Goal: Transaction & Acquisition: Book appointment/travel/reservation

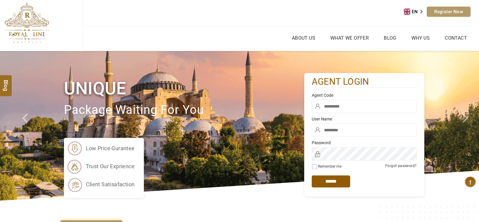
type input "****"
type input "*****"
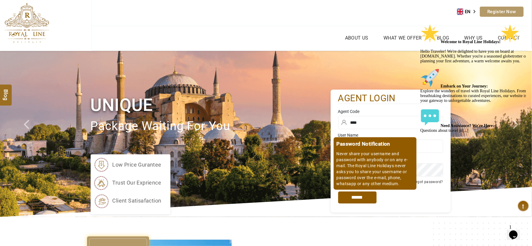
click at [352, 197] on input "*****" at bounding box center [357, 198] width 38 height 12
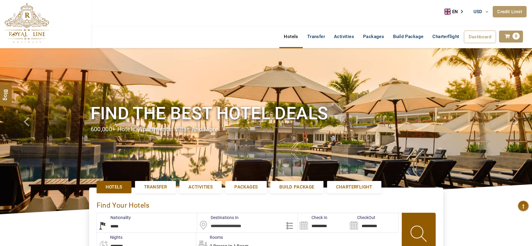
select select "*****"
click at [201, 188] on span "Activities" at bounding box center [200, 187] width 24 height 6
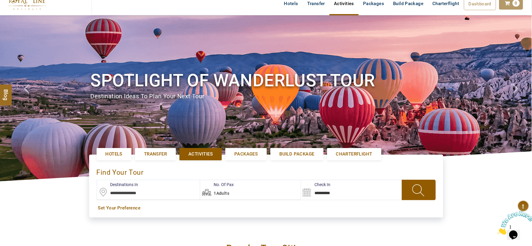
scroll to position [100, 0]
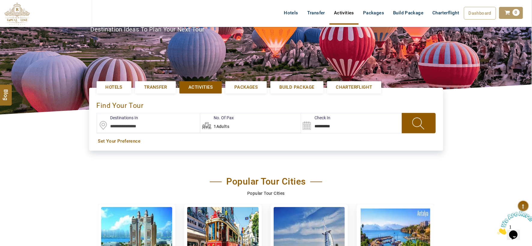
click at [131, 127] on input "text" at bounding box center [148, 123] width 103 height 20
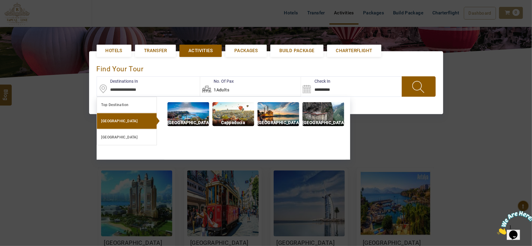
scroll to position [138, 0]
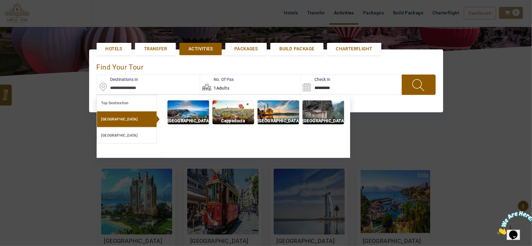
click at [290, 113] on img at bounding box center [278, 113] width 42 height 24
type input "**********"
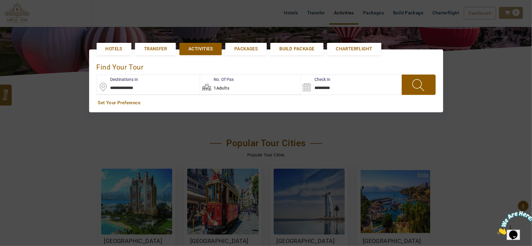
click at [418, 88] on span at bounding box center [418, 85] width 23 height 16
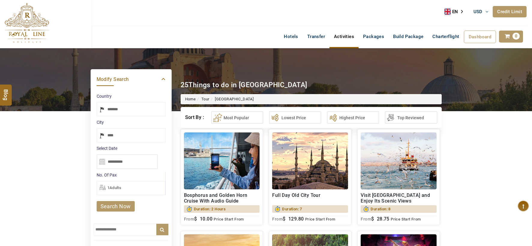
select select "*****"
type input "**********"
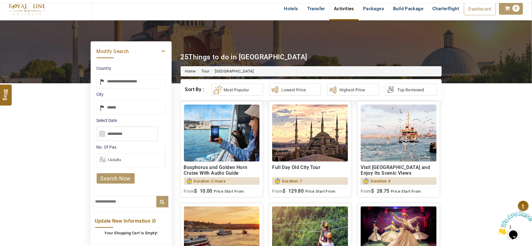
scroll to position [67, 0]
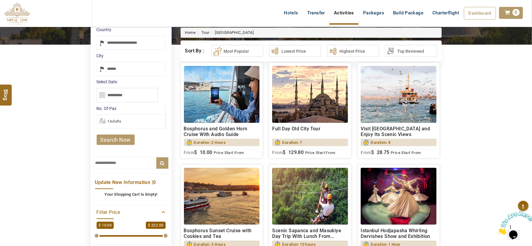
click at [103, 163] on input "text" at bounding box center [131, 163] width 75 height 12
paste input "**********"
type input "**********"
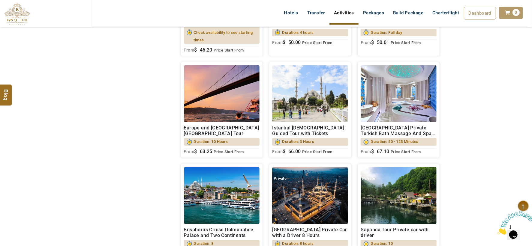
scroll to position [700, 0]
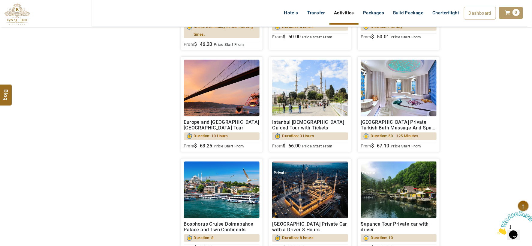
click at [218, 117] on img at bounding box center [222, 88] width 76 height 57
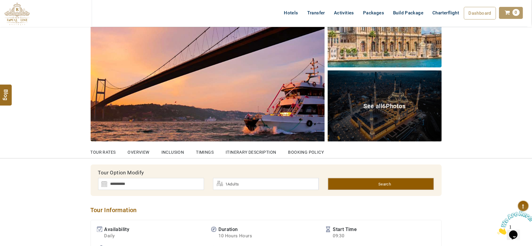
scroll to position [33, 0]
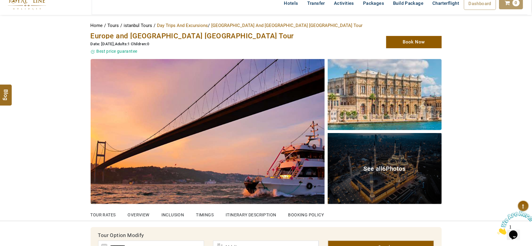
click at [375, 172] on span "See all 6 Photos" at bounding box center [385, 168] width 42 height 7
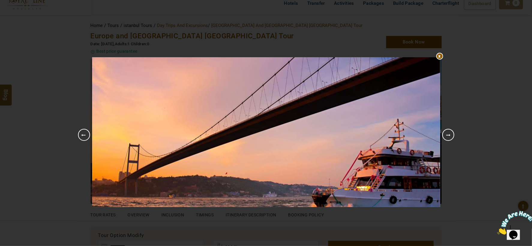
click at [449, 136] on link "Next" at bounding box center [448, 135] width 12 height 12
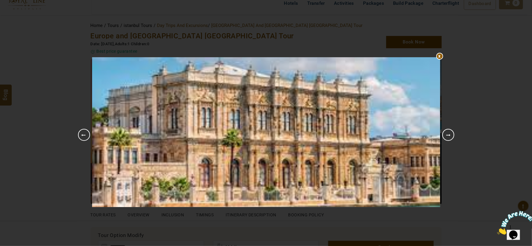
click at [449, 136] on link "Next" at bounding box center [448, 135] width 12 height 12
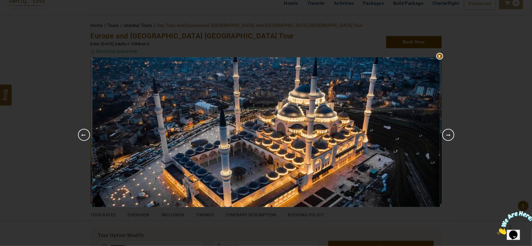
click at [449, 136] on link "Next" at bounding box center [448, 135] width 12 height 12
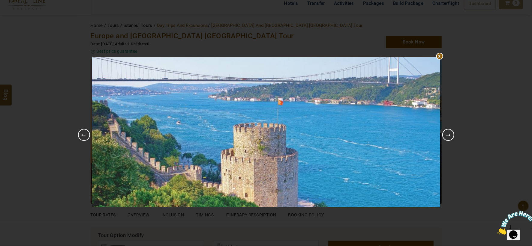
click at [440, 57] on div at bounding box center [266, 57] width 348 height 0
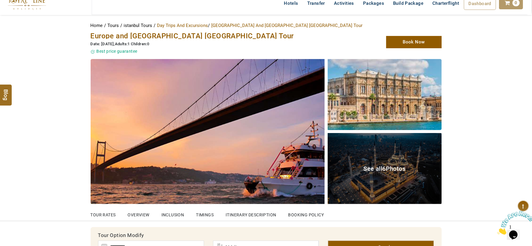
click at [382, 167] on span "See all 6 Photos" at bounding box center [385, 168] width 42 height 7
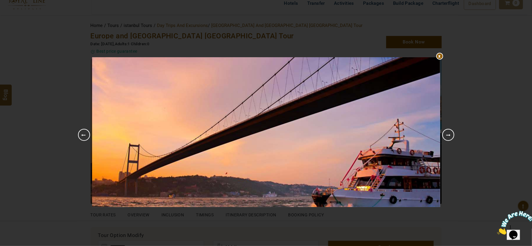
click at [448, 136] on link "Next" at bounding box center [448, 135] width 12 height 12
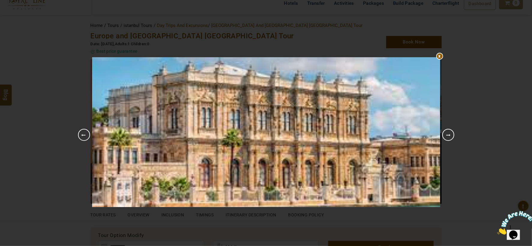
click at [448, 136] on link "Next" at bounding box center [448, 135] width 12 height 12
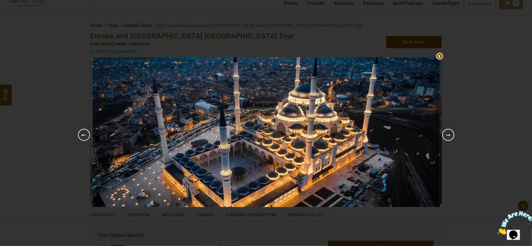
click at [448, 136] on link "Next" at bounding box center [448, 135] width 12 height 12
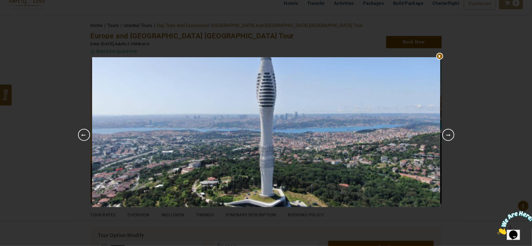
click at [448, 136] on link "Next" at bounding box center [448, 135] width 12 height 12
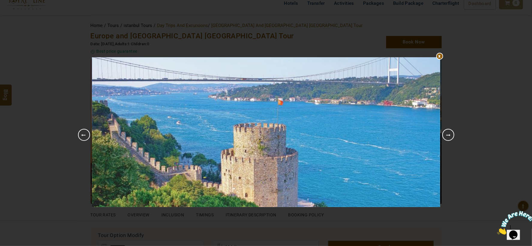
click at [448, 136] on link "Next" at bounding box center [448, 135] width 12 height 12
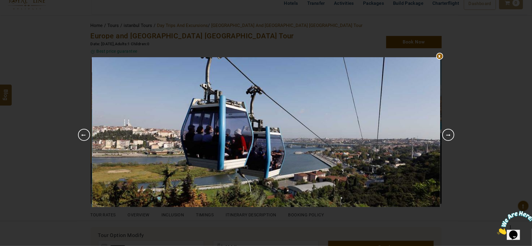
click at [448, 136] on link "Next" at bounding box center [448, 135] width 12 height 12
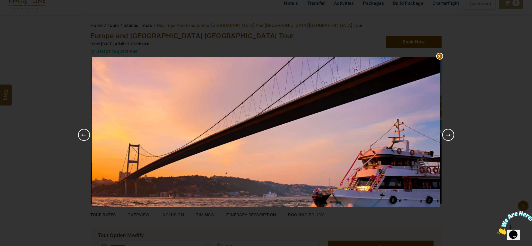
click at [448, 137] on link "Next" at bounding box center [448, 135] width 12 height 12
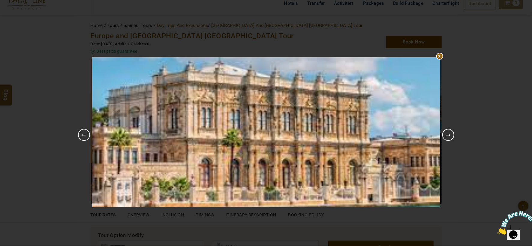
click at [439, 57] on div at bounding box center [266, 57] width 348 height 0
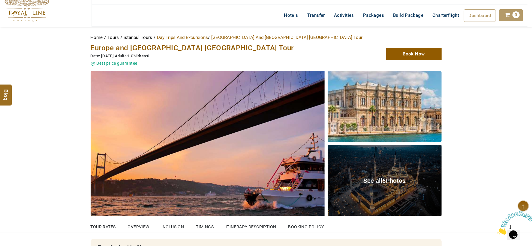
scroll to position [0, 0]
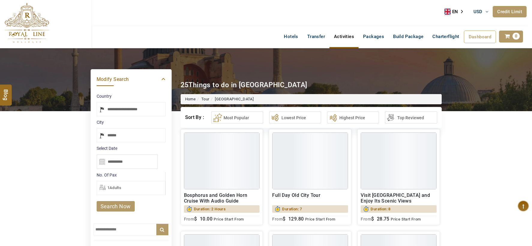
select select "*****"
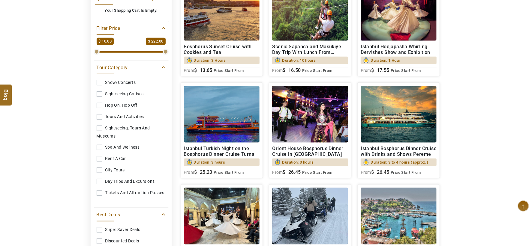
scroll to position [140, 0]
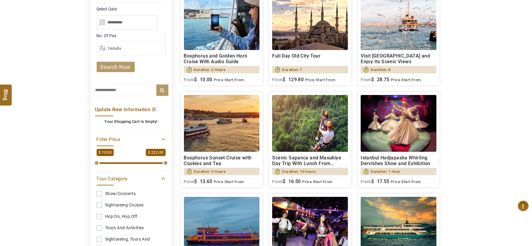
click at [119, 92] on input "text" at bounding box center [131, 90] width 75 height 12
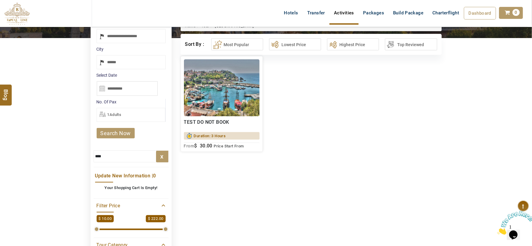
scroll to position [73, 0]
type input "****"
click at [221, 96] on img at bounding box center [222, 88] width 76 height 57
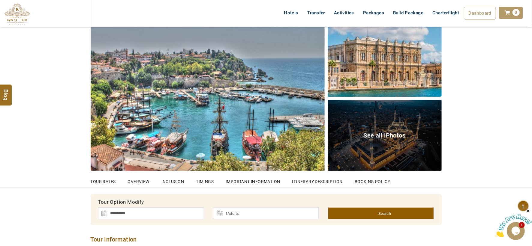
click at [379, 134] on span "See all 1 Photos" at bounding box center [385, 135] width 42 height 7
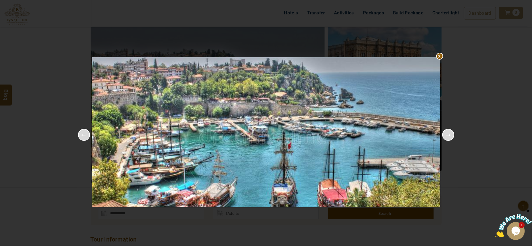
click at [448, 136] on link "Next" at bounding box center [448, 135] width 12 height 12
click at [438, 57] on div at bounding box center [266, 57] width 348 height 0
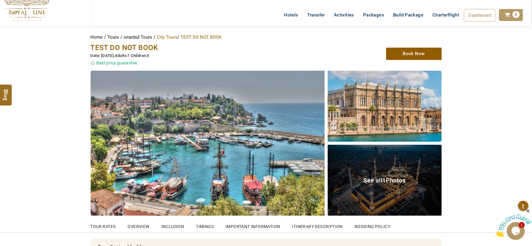
scroll to position [33, 0]
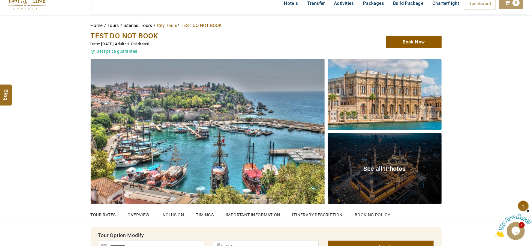
click at [385, 169] on span "1" at bounding box center [384, 168] width 3 height 7
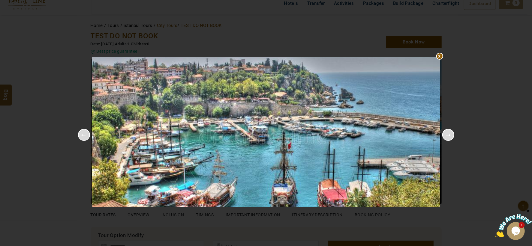
click at [439, 57] on div at bounding box center [266, 57] width 348 height 0
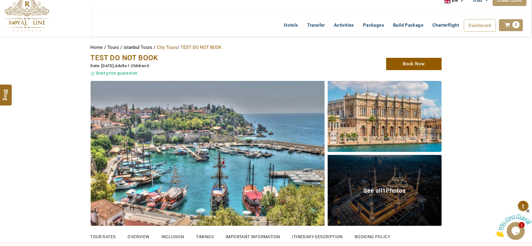
scroll to position [0, 0]
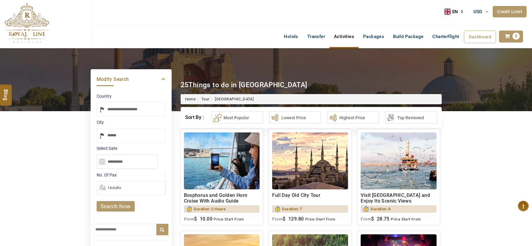
select select "*****"
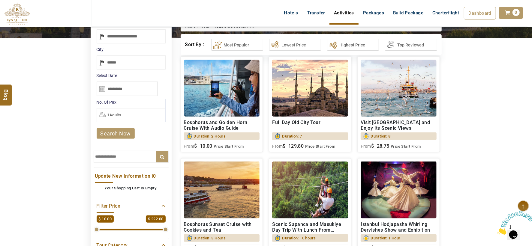
click at [114, 156] on input "text" at bounding box center [131, 157] width 75 height 12
paste input "**********"
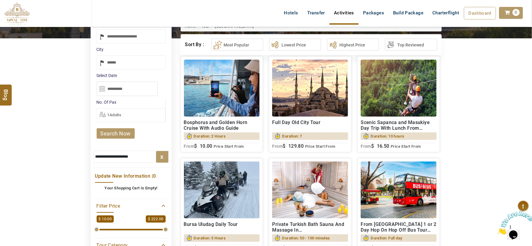
type input "**********"
click at [310, 103] on img at bounding box center [310, 88] width 76 height 57
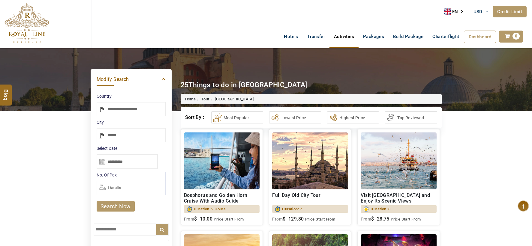
select select "*****"
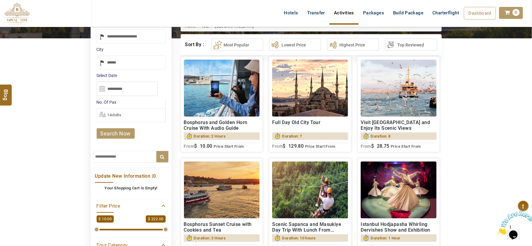
click at [290, 121] on h2 "Full Day Old City Tour" at bounding box center [310, 125] width 76 height 11
click at [301, 100] on img at bounding box center [310, 88] width 76 height 57
click at [100, 157] on input "text" at bounding box center [131, 157] width 75 height 12
paste input "**********"
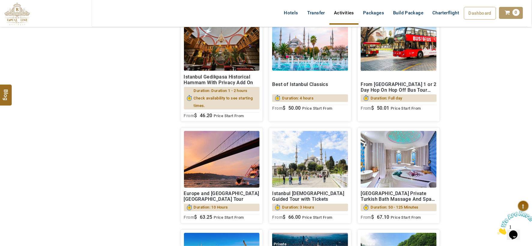
scroll to position [673, 0]
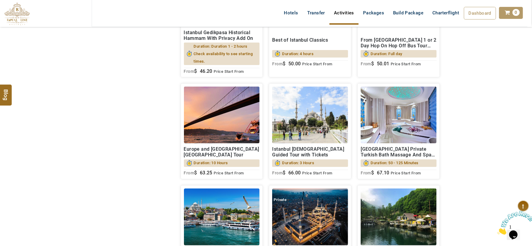
type input "**********"
click at [215, 137] on img at bounding box center [222, 115] width 76 height 57
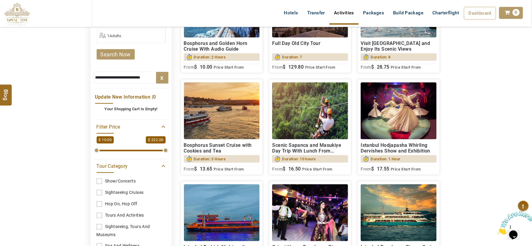
scroll to position [140, 0]
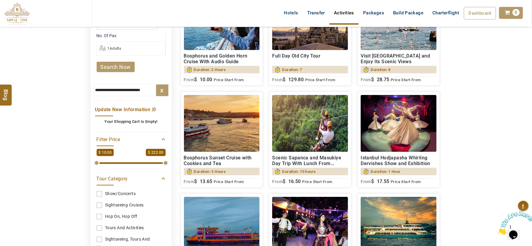
drag, startPoint x: 161, startPoint y: 90, endPoint x: 152, endPoint y: 90, distance: 9.6
click at [161, 90] on label "x" at bounding box center [162, 90] width 12 height 11
click at [138, 91] on input "text" at bounding box center [131, 90] width 75 height 12
paste input "**********"
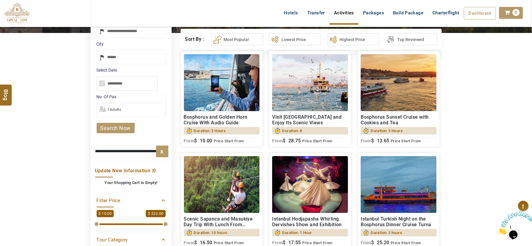
scroll to position [67, 0]
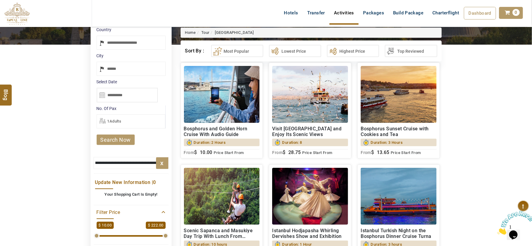
click at [144, 165] on input "text" at bounding box center [131, 163] width 75 height 12
type input "**********"
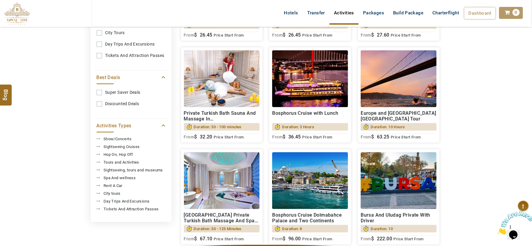
scroll to position [433, 0]
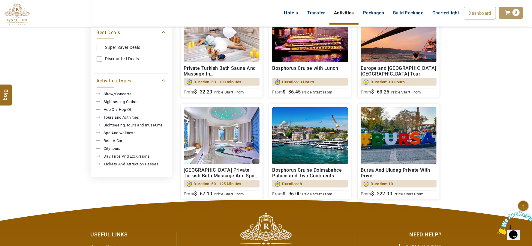
click at [322, 147] on img at bounding box center [310, 135] width 76 height 57
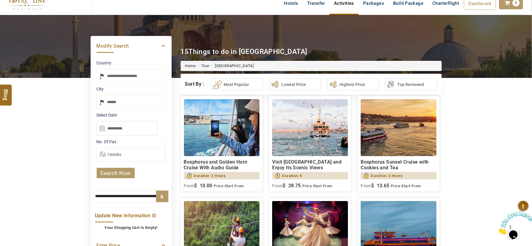
scroll to position [100, 0]
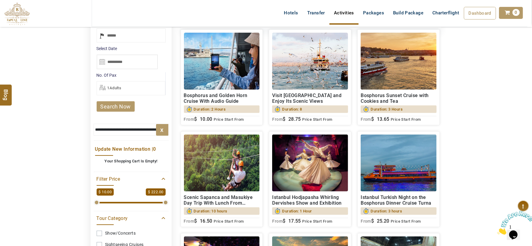
click at [162, 131] on label "x" at bounding box center [162, 130] width 12 height 11
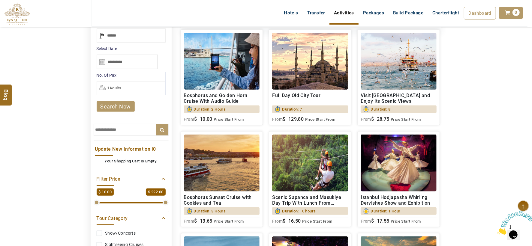
click at [104, 129] on input "text" at bounding box center [131, 130] width 75 height 12
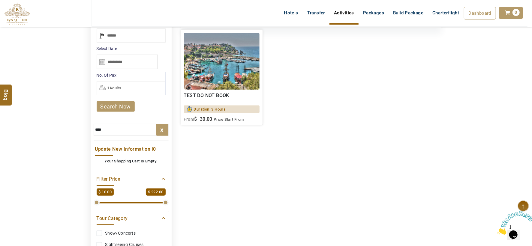
type input "****"
click at [233, 68] on img at bounding box center [222, 61] width 76 height 57
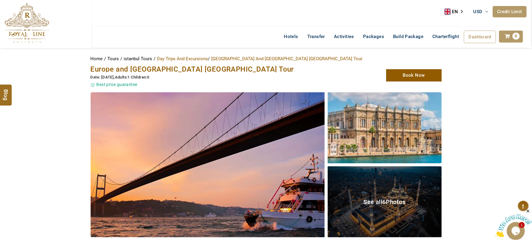
click at [372, 201] on span "See all 6 Photos" at bounding box center [385, 202] width 42 height 7
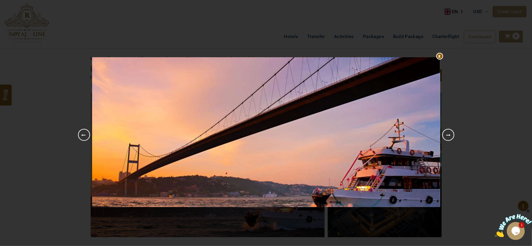
click at [450, 135] on link "Next" at bounding box center [448, 135] width 12 height 12
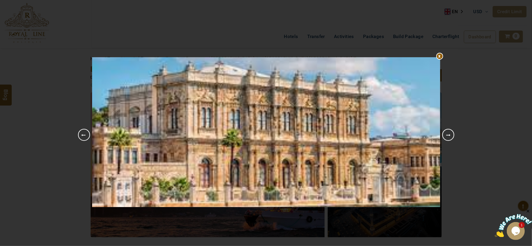
click at [450, 135] on link "Next" at bounding box center [448, 135] width 12 height 12
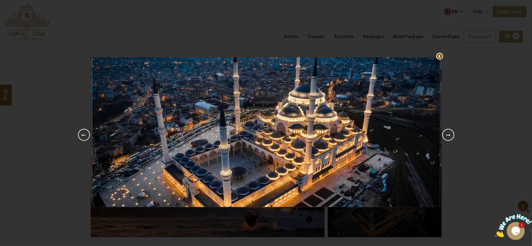
click at [450, 135] on link "Next" at bounding box center [448, 135] width 12 height 12
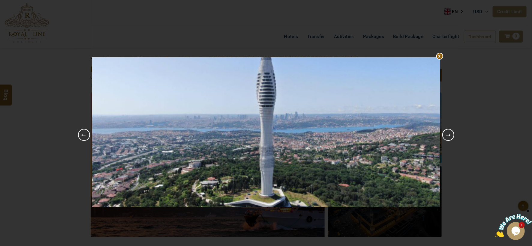
click at [450, 135] on link "Next" at bounding box center [448, 135] width 12 height 12
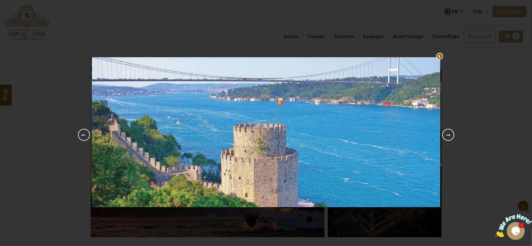
click at [450, 135] on link "Next" at bounding box center [448, 135] width 12 height 12
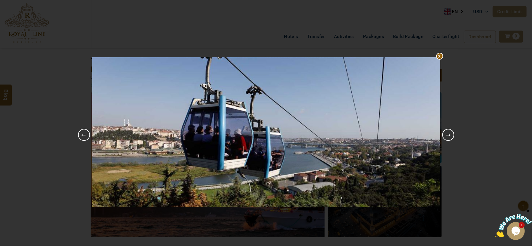
click at [450, 135] on link "Next" at bounding box center [448, 135] width 12 height 12
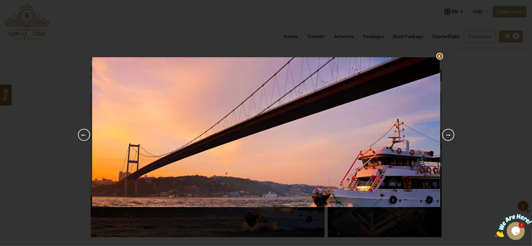
click at [439, 57] on div at bounding box center [266, 57] width 348 height 0
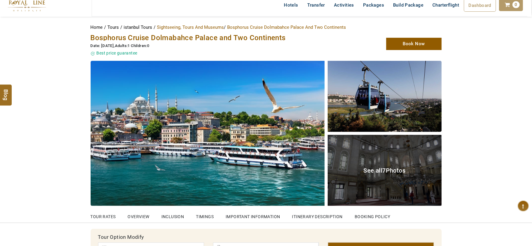
scroll to position [67, 0]
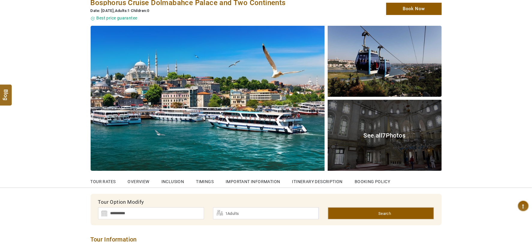
click at [372, 134] on span "See all 7 Photos" at bounding box center [385, 135] width 42 height 7
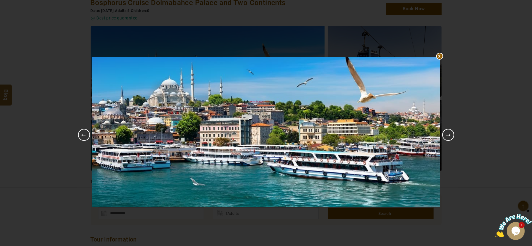
scroll to position [0, 0]
click at [452, 134] on link "Next" at bounding box center [448, 135] width 12 height 12
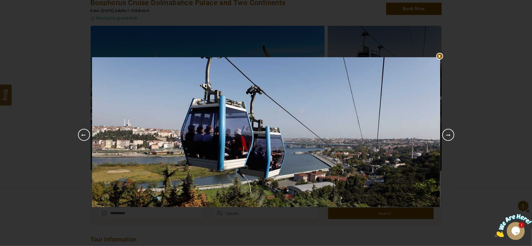
click at [452, 134] on link "Next" at bounding box center [448, 135] width 12 height 12
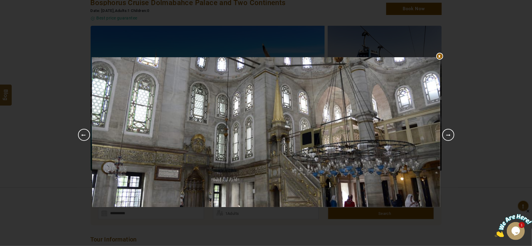
click at [452, 134] on link "Next" at bounding box center [448, 135] width 12 height 12
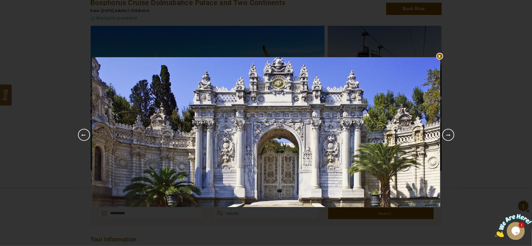
click at [452, 134] on link "Next" at bounding box center [448, 135] width 12 height 12
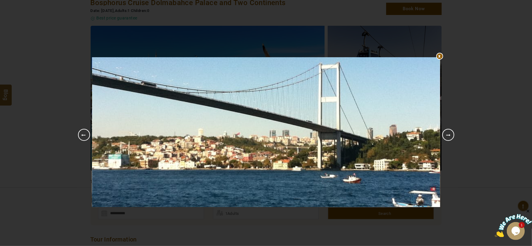
click at [452, 134] on link "Next" at bounding box center [448, 135] width 12 height 12
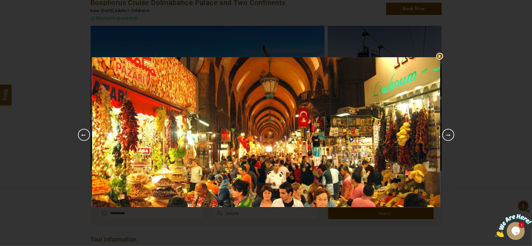
click at [452, 134] on link "Next" at bounding box center [448, 135] width 12 height 12
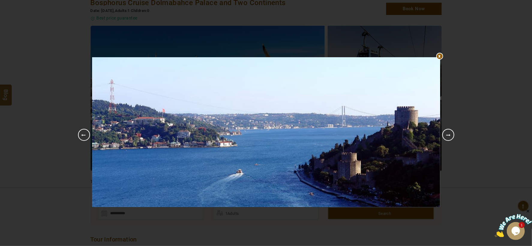
click at [452, 134] on link "Next" at bounding box center [448, 135] width 12 height 12
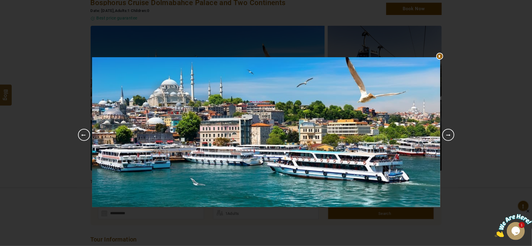
click at [439, 57] on div at bounding box center [266, 57] width 348 height 0
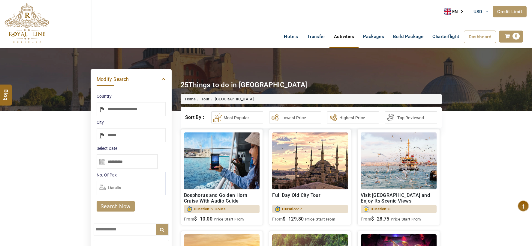
select select "*****"
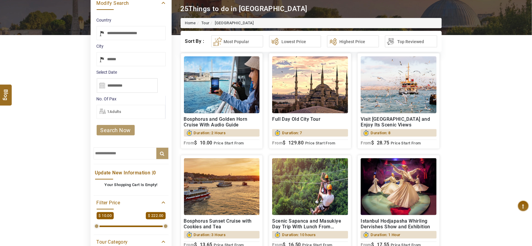
scroll to position [100, 0]
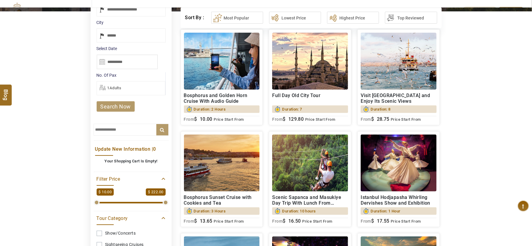
click at [115, 153] on div "Update New Information | 0 Your Shopping Cart Is Empty! Search Now Alert × Yes …" at bounding box center [131, 154] width 75 height 29
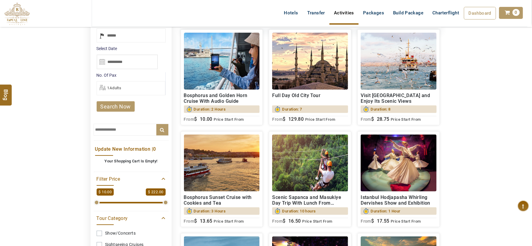
click at [109, 131] on input "text" at bounding box center [131, 130] width 75 height 12
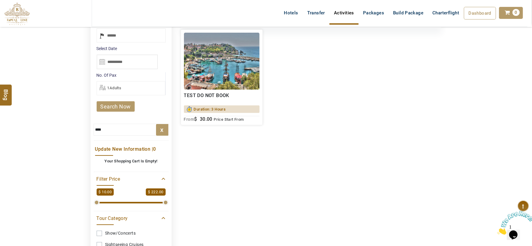
type input "****"
click at [225, 53] on img at bounding box center [222, 61] width 76 height 57
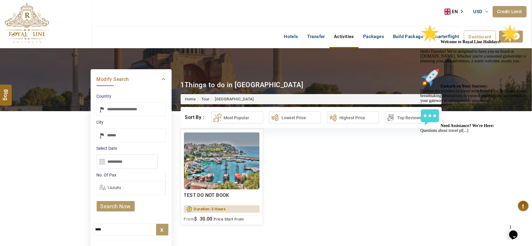
click at [420, 24] on icon "Chat attention grabber" at bounding box center [420, 24] width 0 height 0
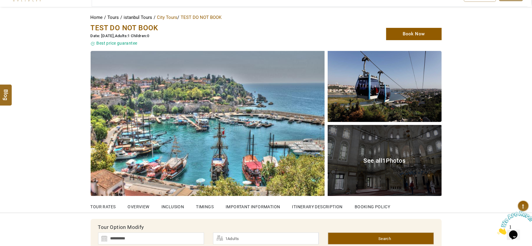
scroll to position [67, 0]
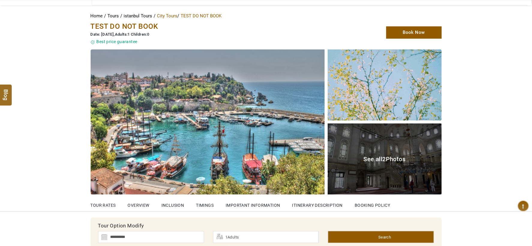
scroll to position [67, 0]
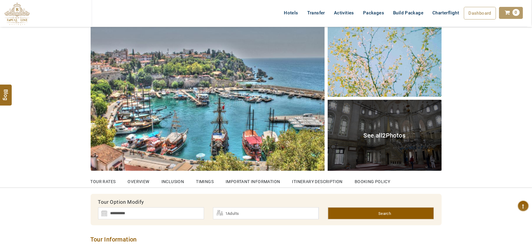
click at [385, 135] on span "2" at bounding box center [384, 135] width 3 height 7
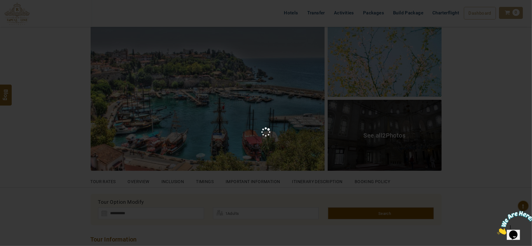
scroll to position [0, 0]
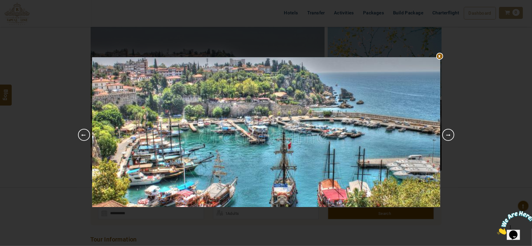
click at [439, 57] on div at bounding box center [266, 57] width 348 height 0
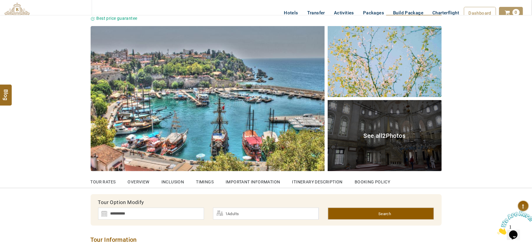
scroll to position [67, 0]
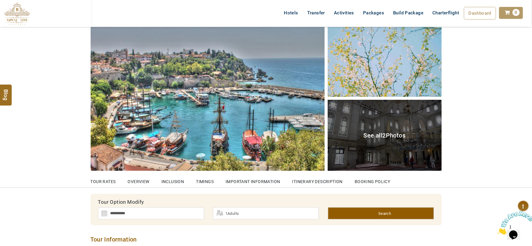
click at [369, 134] on span "See all 2 Photos" at bounding box center [385, 135] width 42 height 7
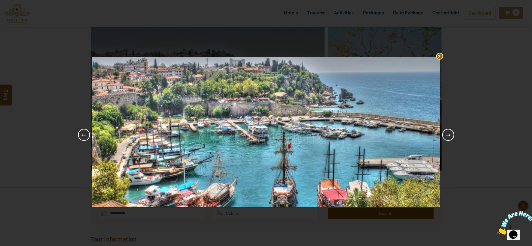
click at [451, 134] on link "Next" at bounding box center [448, 135] width 12 height 12
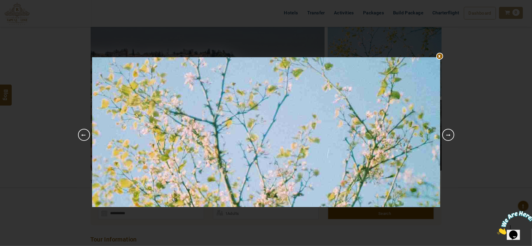
click at [451, 134] on link "Next" at bounding box center [448, 135] width 12 height 12
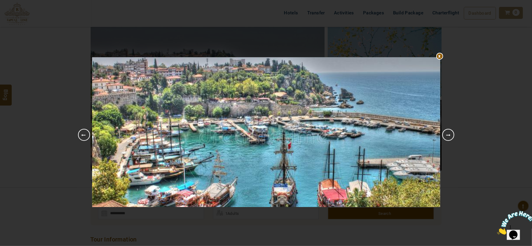
click at [451, 134] on link "Next" at bounding box center [448, 135] width 12 height 12
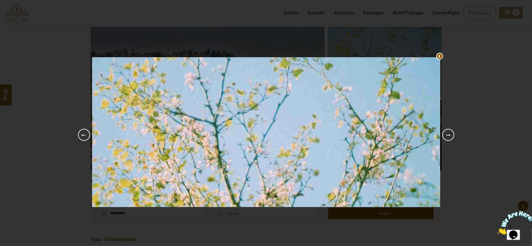
click at [451, 134] on link "Next" at bounding box center [448, 135] width 12 height 12
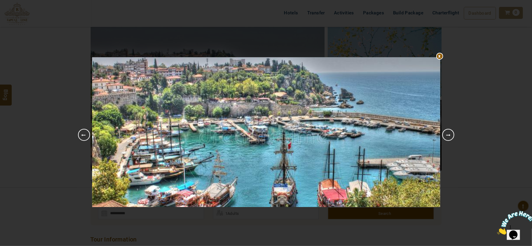
click at [451, 134] on link "Next" at bounding box center [448, 135] width 12 height 12
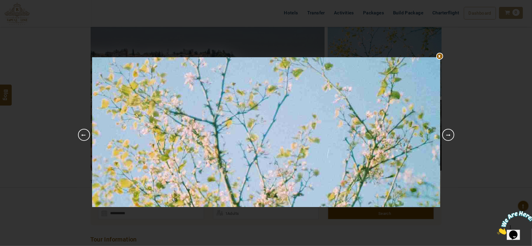
click at [449, 135] on link "Next" at bounding box center [448, 135] width 12 height 12
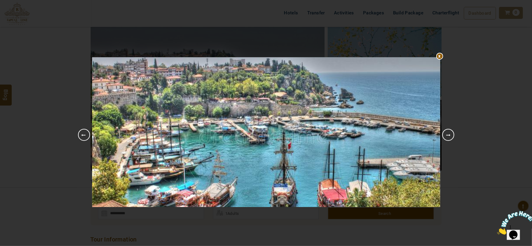
click at [449, 135] on link "Next" at bounding box center [448, 135] width 12 height 12
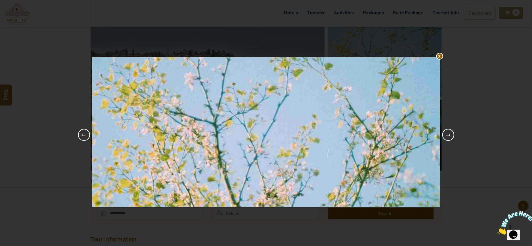
click at [449, 135] on link "Next" at bounding box center [448, 135] width 12 height 12
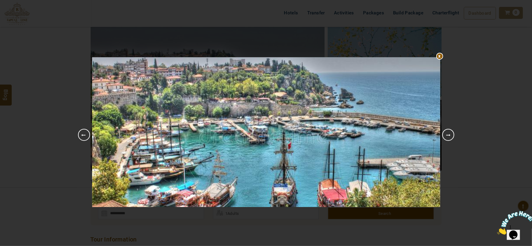
click at [449, 135] on link "Next" at bounding box center [448, 135] width 12 height 12
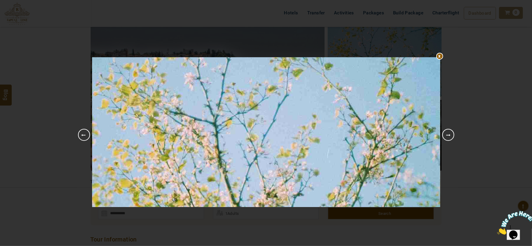
click at [449, 135] on link "Next" at bounding box center [448, 135] width 12 height 12
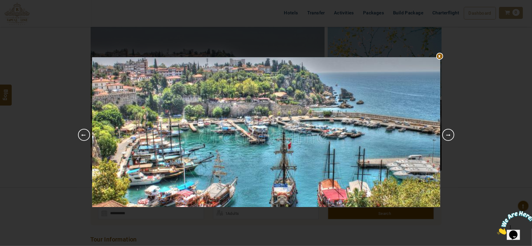
click at [439, 57] on div at bounding box center [266, 57] width 348 height 0
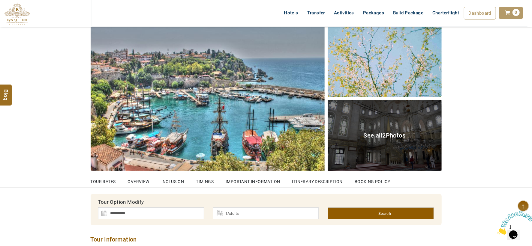
scroll to position [33, 0]
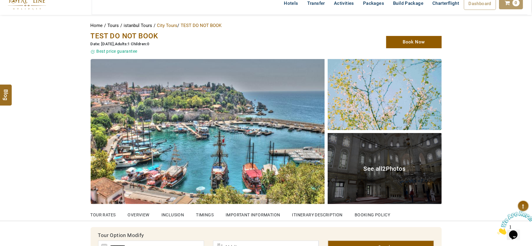
click at [379, 168] on span "See all 2 Photos" at bounding box center [385, 168] width 42 height 7
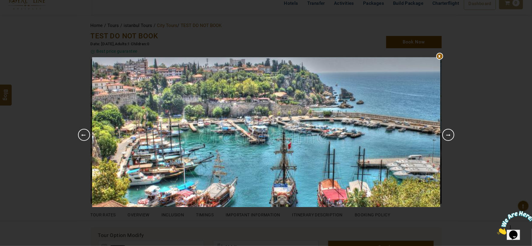
click at [445, 134] on link "Next" at bounding box center [448, 135] width 12 height 12
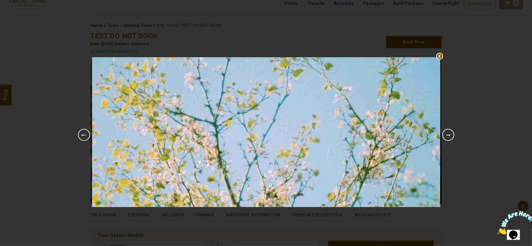
click at [86, 134] on link "Previous" at bounding box center [84, 135] width 12 height 12
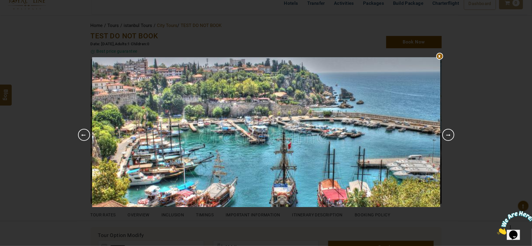
click at [440, 57] on div at bounding box center [266, 57] width 348 height 0
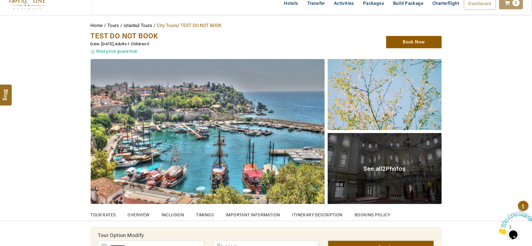
click at [377, 167] on span "See all 2 Photos" at bounding box center [385, 168] width 42 height 7
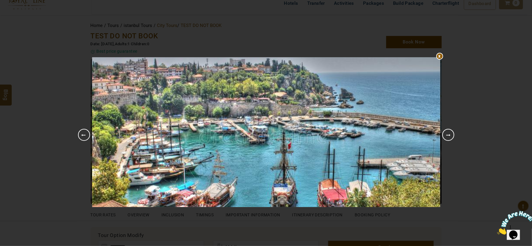
click at [450, 135] on link "Next" at bounding box center [448, 135] width 12 height 12
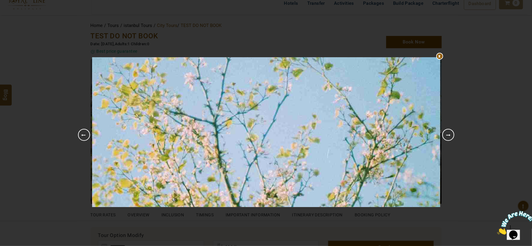
click at [450, 135] on link "Next" at bounding box center [448, 135] width 12 height 12
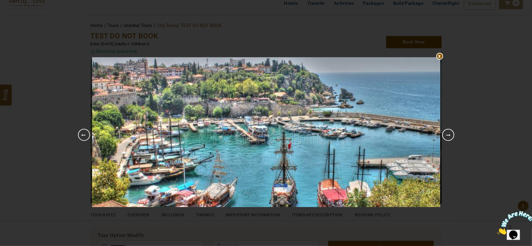
click at [450, 135] on link "Next" at bounding box center [448, 135] width 12 height 12
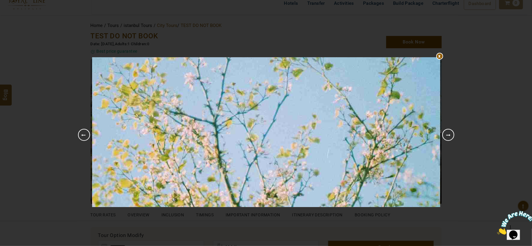
click at [439, 57] on div at bounding box center [266, 57] width 348 height 0
